Goal: Book appointment/travel/reservation

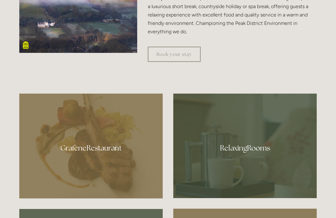
scroll to position [281, 0]
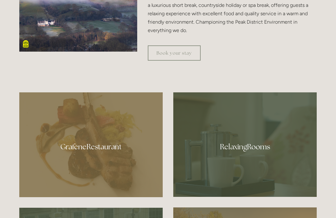
click at [121, 176] on div at bounding box center [90, 144] width 143 height 105
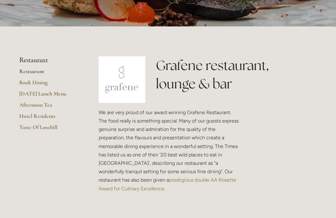
scroll to position [107, 0]
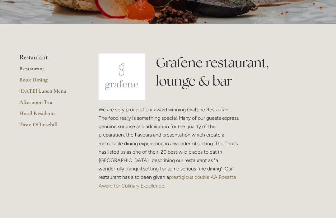
click at [27, 80] on link "Book Dining" at bounding box center [48, 81] width 59 height 11
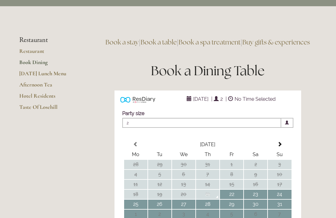
scroll to position [20, 0]
click at [26, 53] on link "Restaurant" at bounding box center [48, 53] width 59 height 11
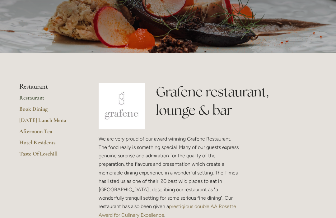
scroll to position [78, 0]
